Goal: Task Accomplishment & Management: Manage account settings

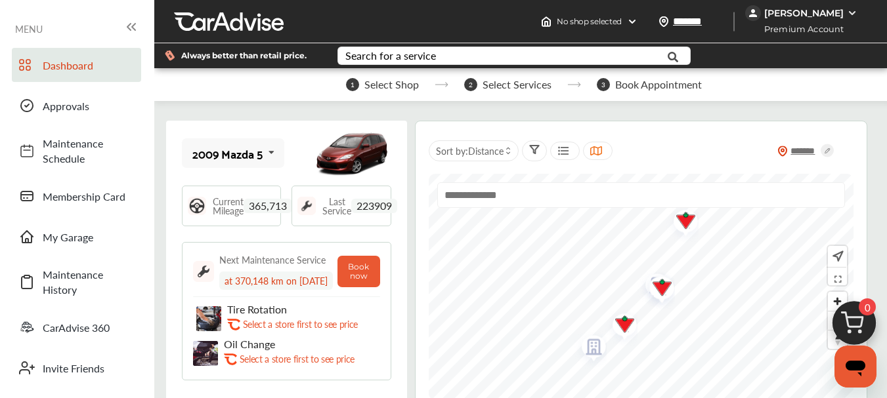
click at [268, 154] on icon at bounding box center [271, 153] width 22 height 28
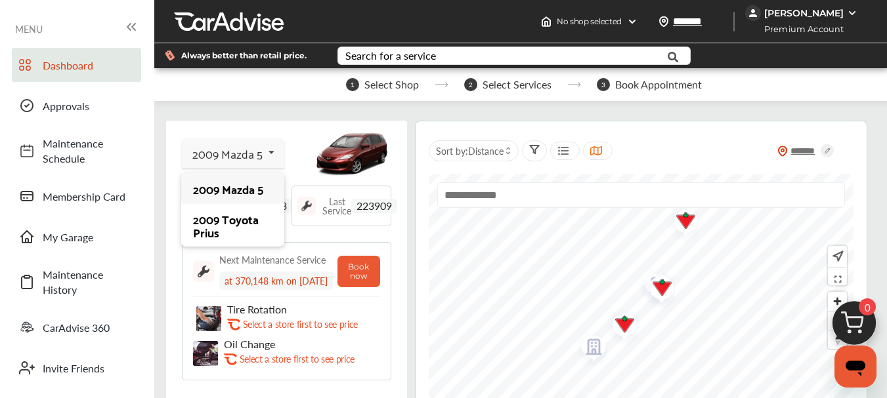
click at [219, 187] on div "2009 Mazda 5" at bounding box center [232, 188] width 79 height 13
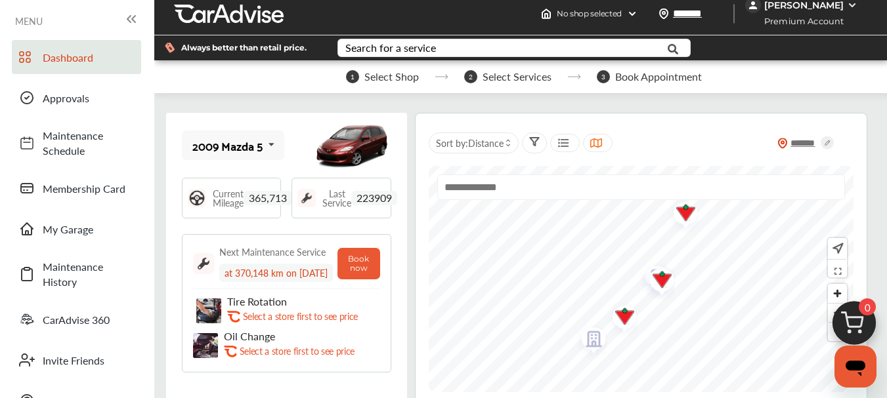
scroll to position [5, 0]
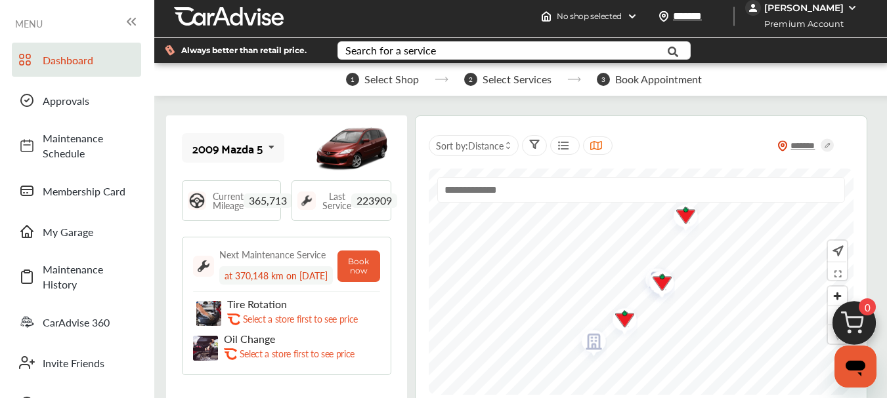
click at [366, 155] on img at bounding box center [351, 148] width 79 height 59
click at [75, 236] on span "My Garage" at bounding box center [89, 231] width 92 height 15
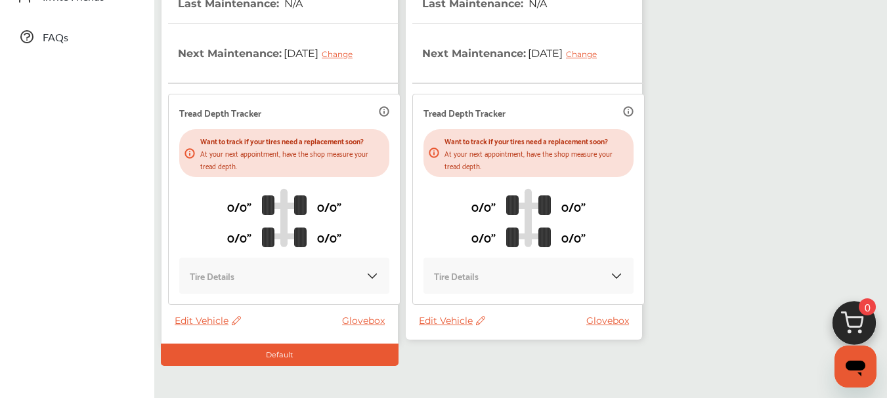
scroll to position [378, 0]
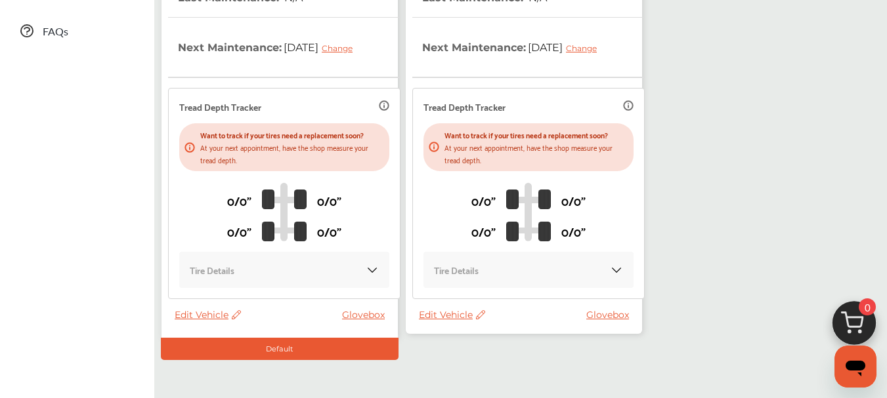
click at [203, 313] on span "Edit Vehicle" at bounding box center [208, 315] width 66 height 12
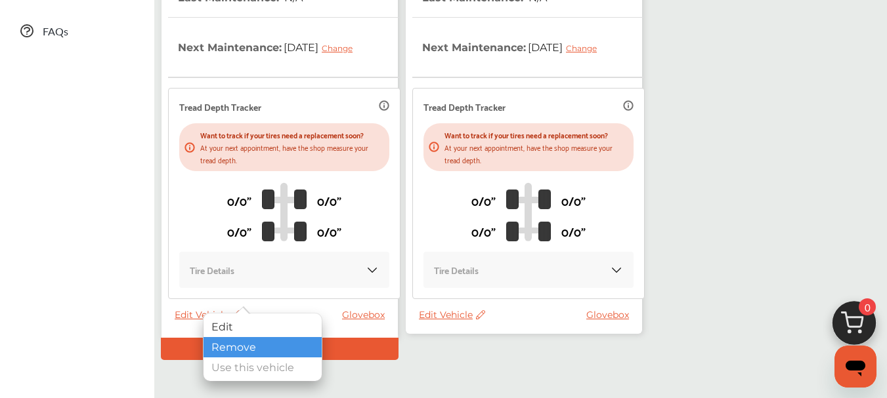
click at [240, 349] on div "Remove" at bounding box center [262, 347] width 118 height 20
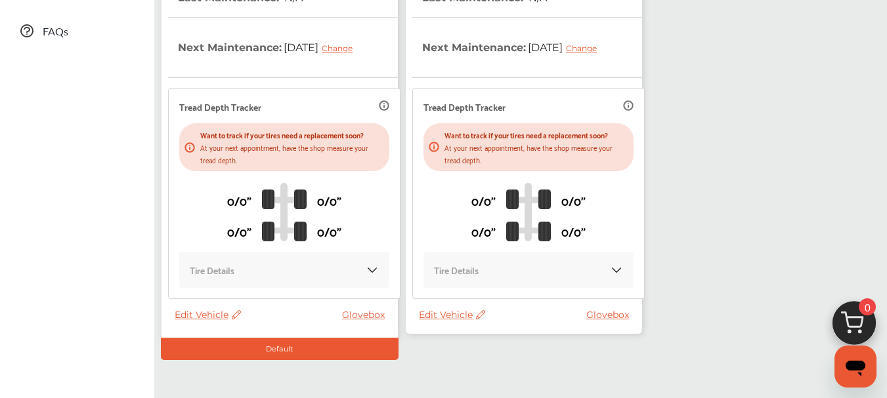
click at [444, 312] on span "Edit Vehicle" at bounding box center [452, 315] width 66 height 12
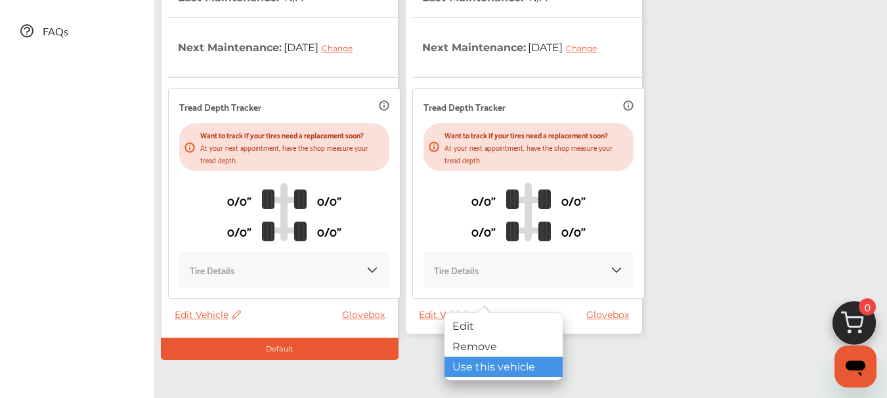
click at [484, 375] on div "Use this vehicle" at bounding box center [503, 367] width 118 height 20
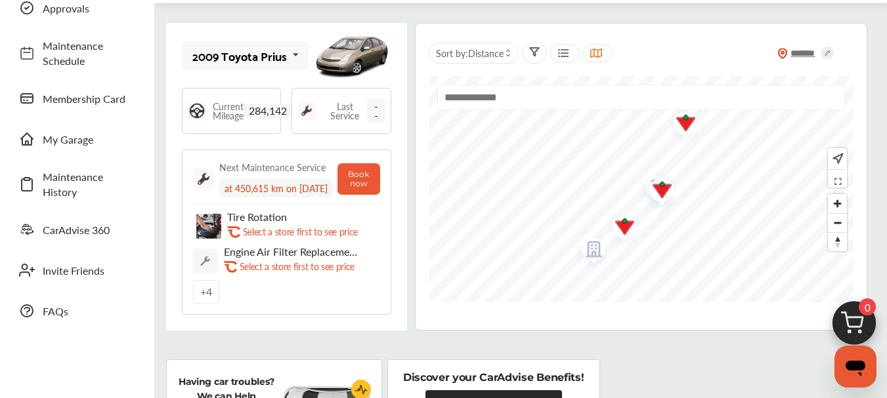
scroll to position [81, 0]
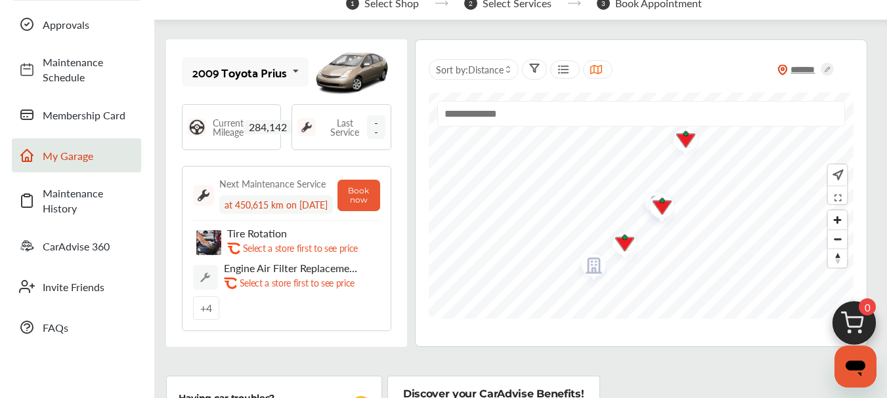
click at [68, 151] on span "My Garage" at bounding box center [89, 155] width 92 height 15
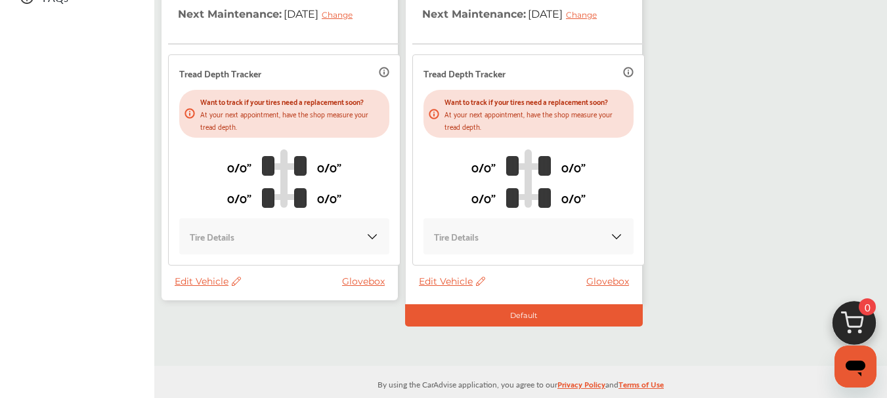
scroll to position [409, 0]
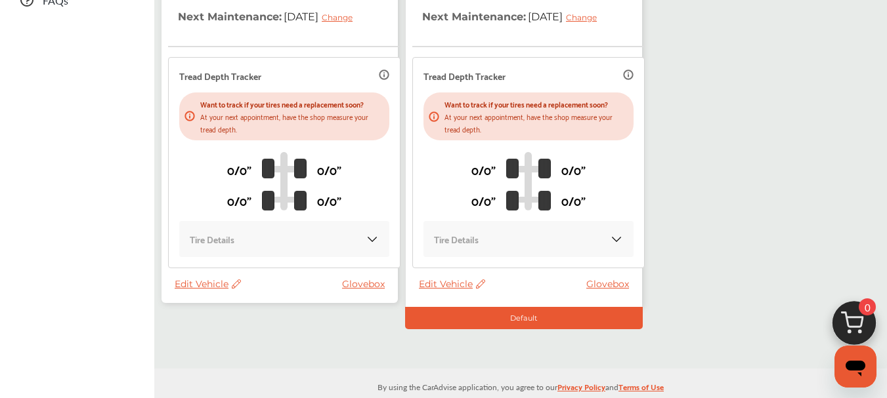
click at [207, 280] on span "Edit Vehicle" at bounding box center [208, 284] width 66 height 12
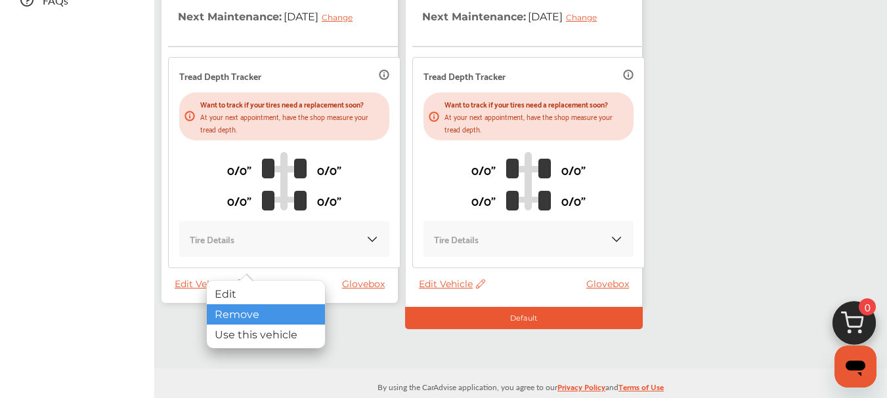
click at [231, 312] on div "Remove" at bounding box center [266, 315] width 118 height 20
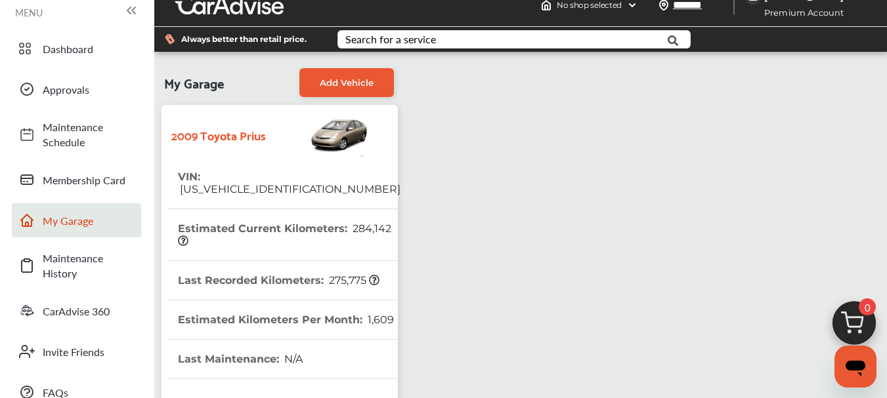
scroll to position [0, 0]
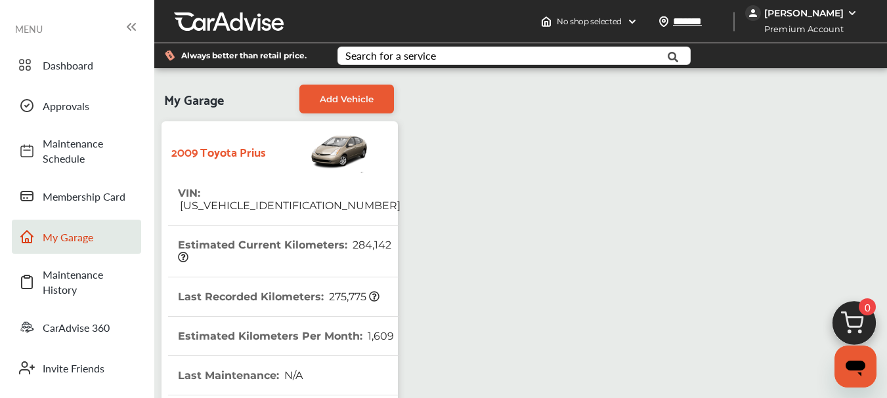
click at [834, 12] on div "[PERSON_NAME]" at bounding box center [803, 13] width 79 height 12
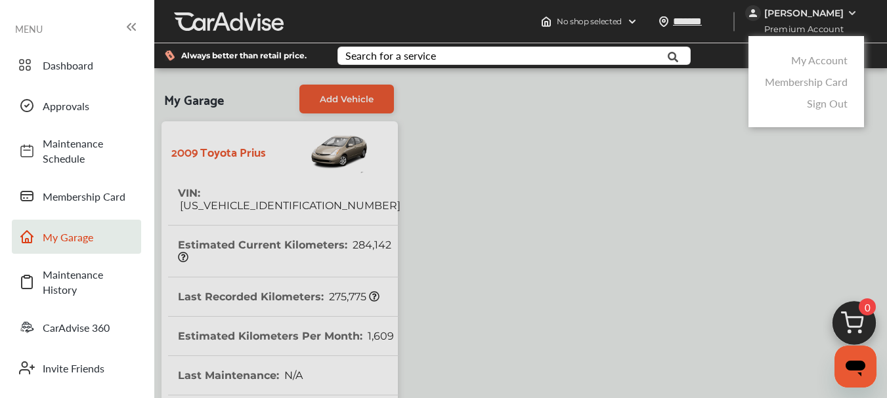
click at [824, 106] on link "Sign Out" at bounding box center [827, 103] width 41 height 15
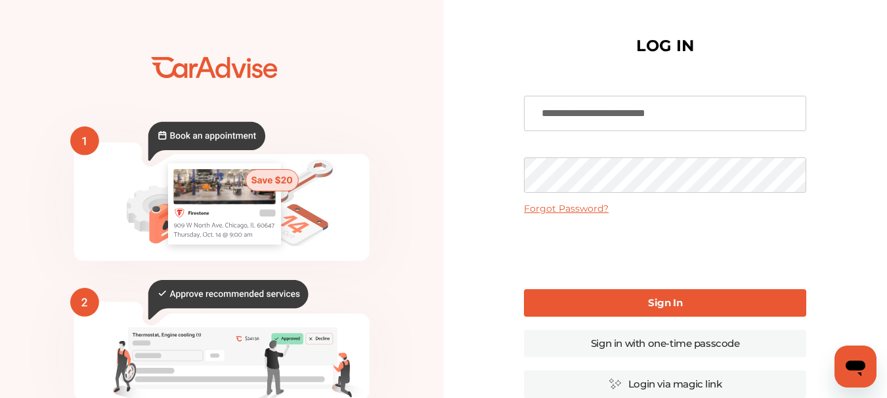
click at [693, 110] on input "**********" at bounding box center [665, 113] width 282 height 35
type input "**********"
click at [673, 305] on b "Sign In" at bounding box center [665, 303] width 34 height 12
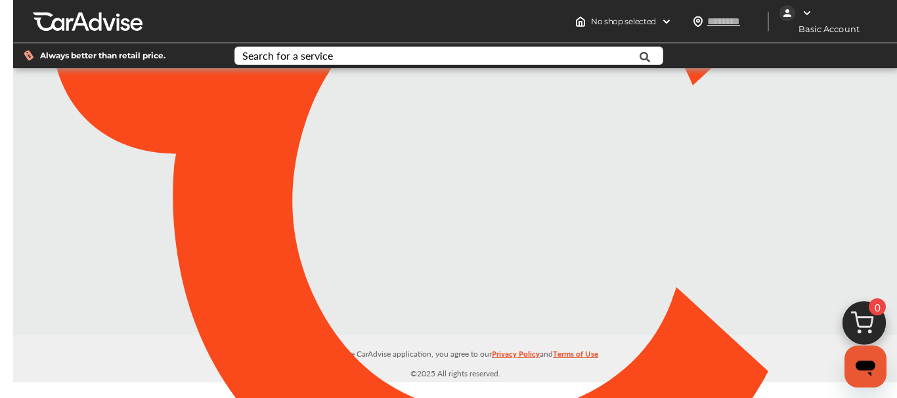
type input "*******"
